Goal: Obtain resource: Obtain resource

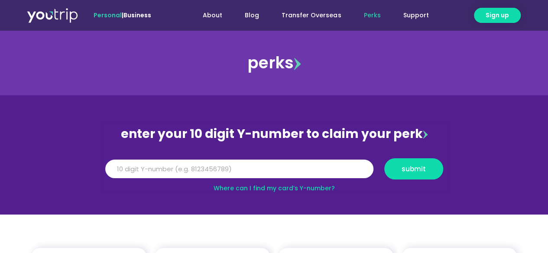
drag, startPoint x: 0, startPoint y: 0, endPoint x: 432, endPoint y: 98, distance: 443.4
click at [432, 98] on section "enter your 10 digit Y-number to claim your perk Y Number submit Where can I fin…" at bounding box center [274, 155] width 548 height 120
click at [444, 86] on div "perks" at bounding box center [274, 62] width 548 height 65
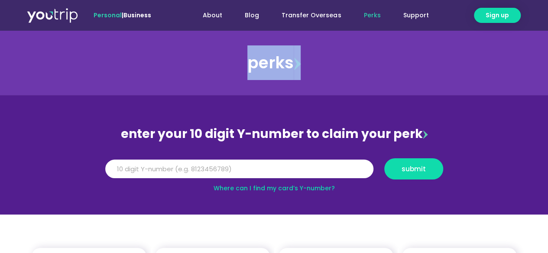
click at [444, 86] on div "perks" at bounding box center [274, 62] width 548 height 65
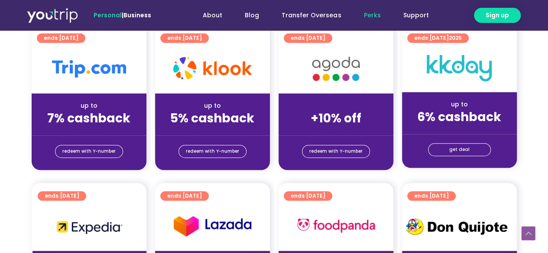
scroll to position [173, 0]
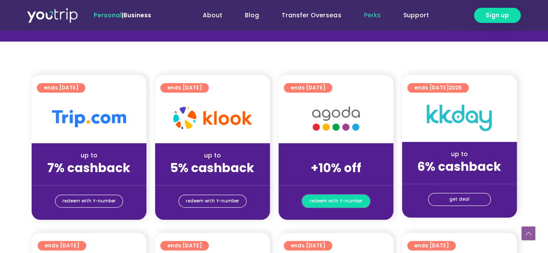
click at [341, 200] on span "redeem with Y-number" at bounding box center [335, 201] width 53 height 12
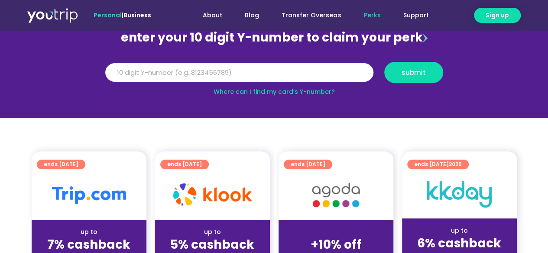
scroll to position [95, 0]
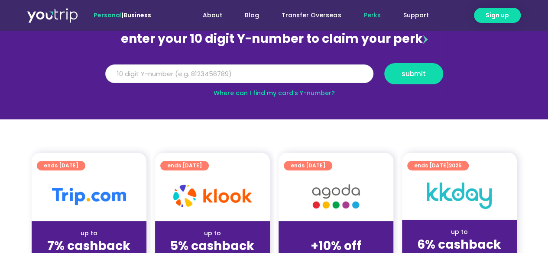
click at [175, 73] on input "Y Number" at bounding box center [239, 74] width 268 height 19
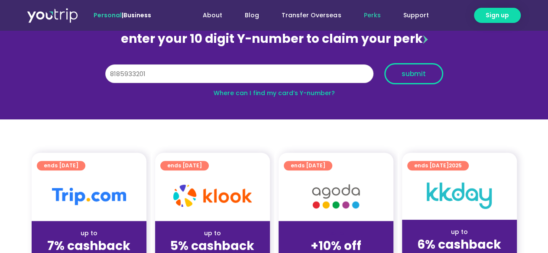
type input "8185933201"
click at [402, 73] on span "submit" at bounding box center [414, 74] width 24 height 6
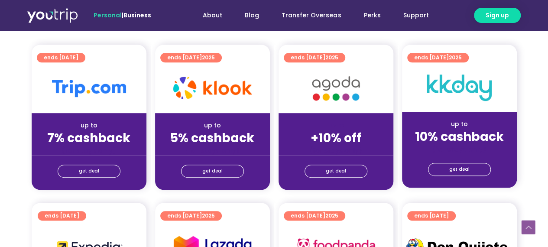
scroll to position [217, 0]
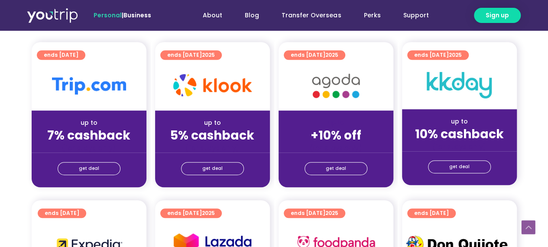
click at [319, 146] on div "(for stays only)" at bounding box center [336, 147] width 101 height 9
click at [341, 170] on span "get deal" at bounding box center [336, 168] width 20 height 12
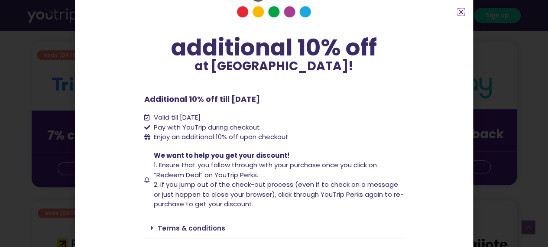
scroll to position [65, 0]
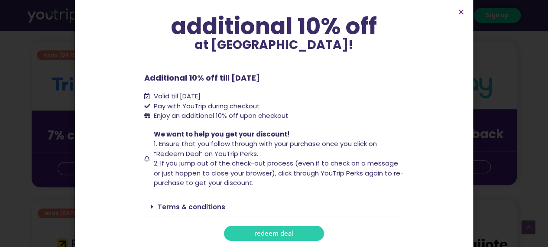
click at [307, 228] on link "redeem deal" at bounding box center [274, 233] width 100 height 15
